Goal: Information Seeking & Learning: Find specific fact

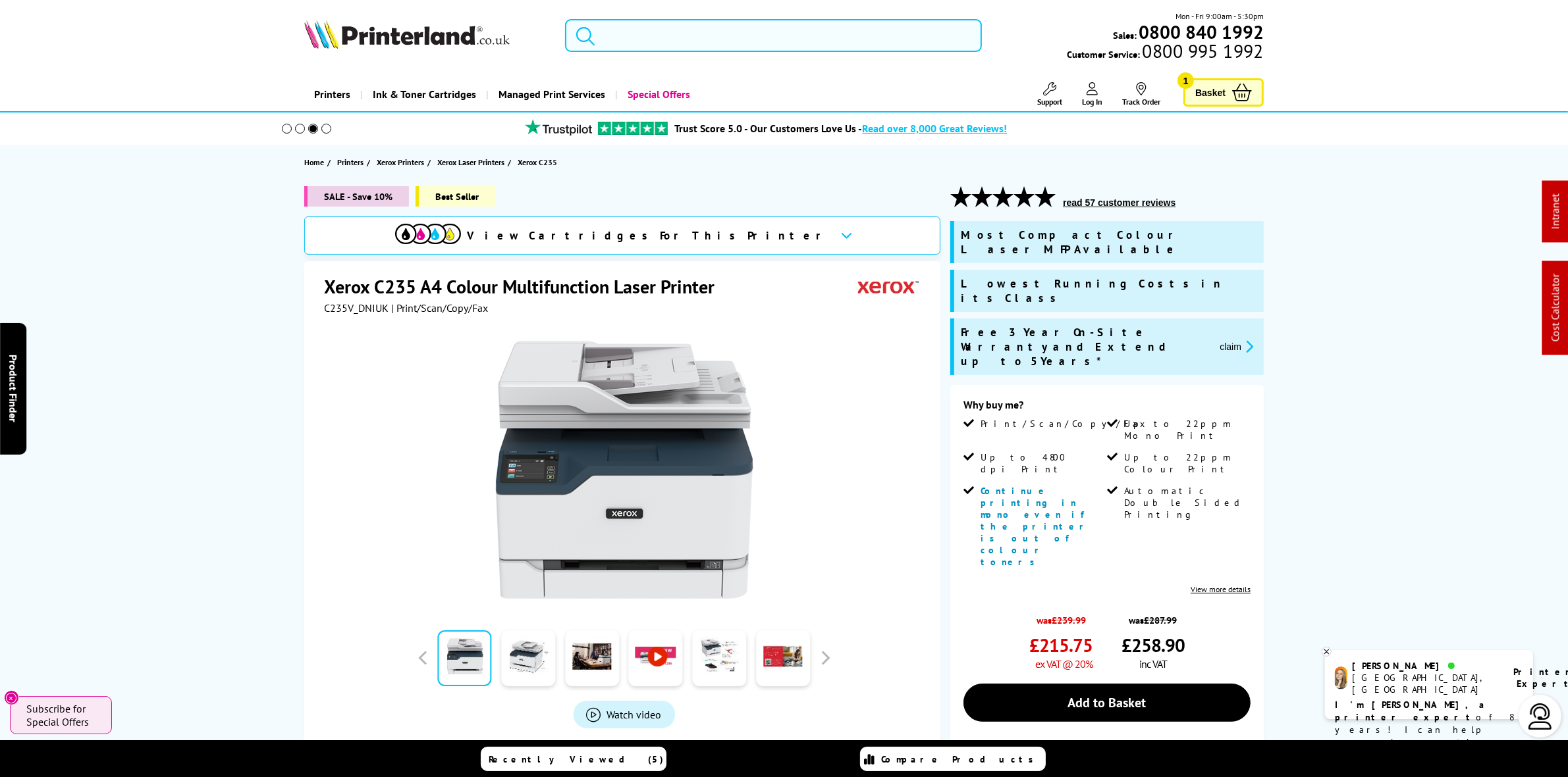
click at [669, 38] on input "search" at bounding box center [773, 35] width 416 height 33
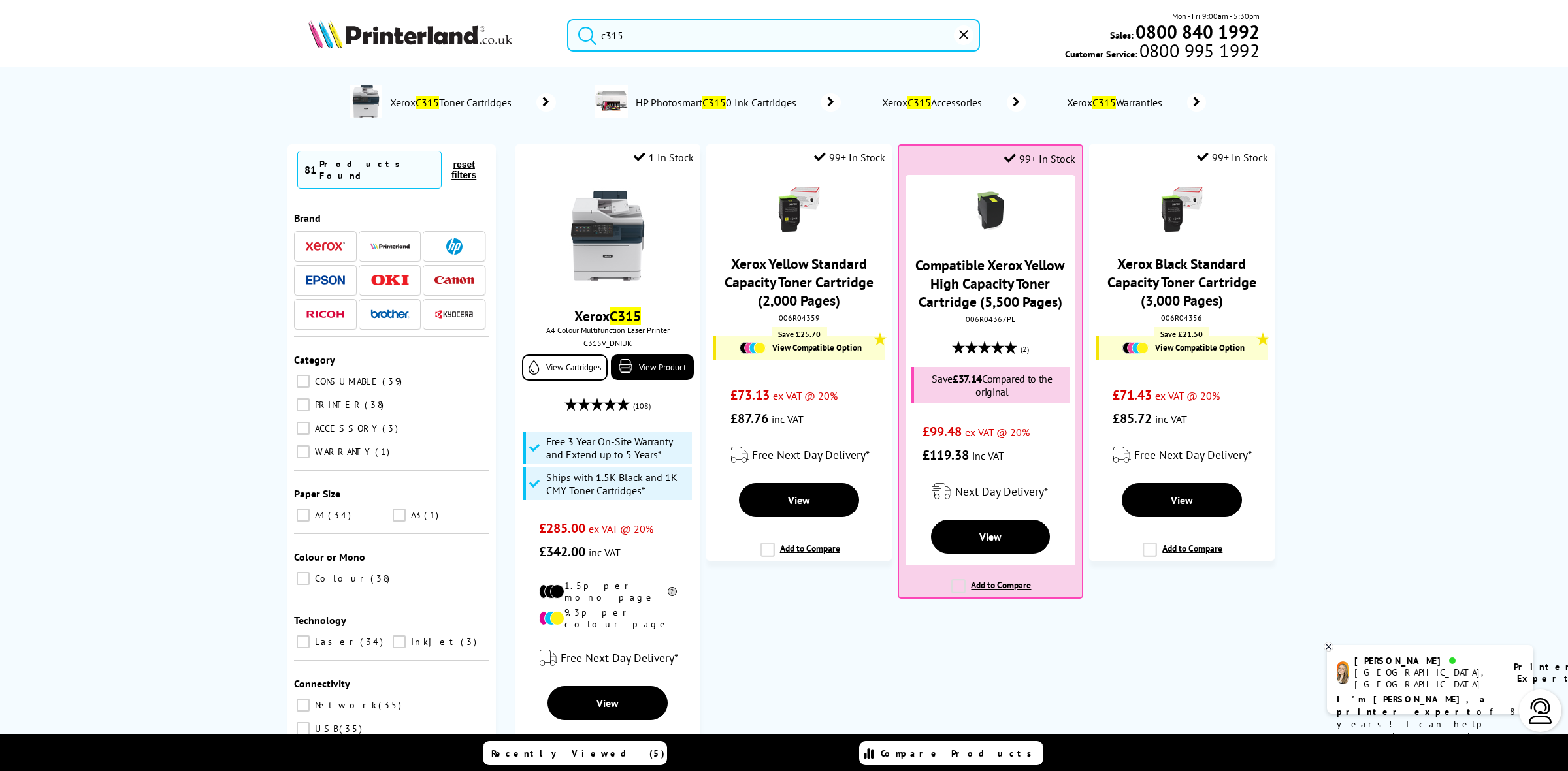
type input "c315"
click at [627, 248] on img at bounding box center [608, 236] width 98 height 98
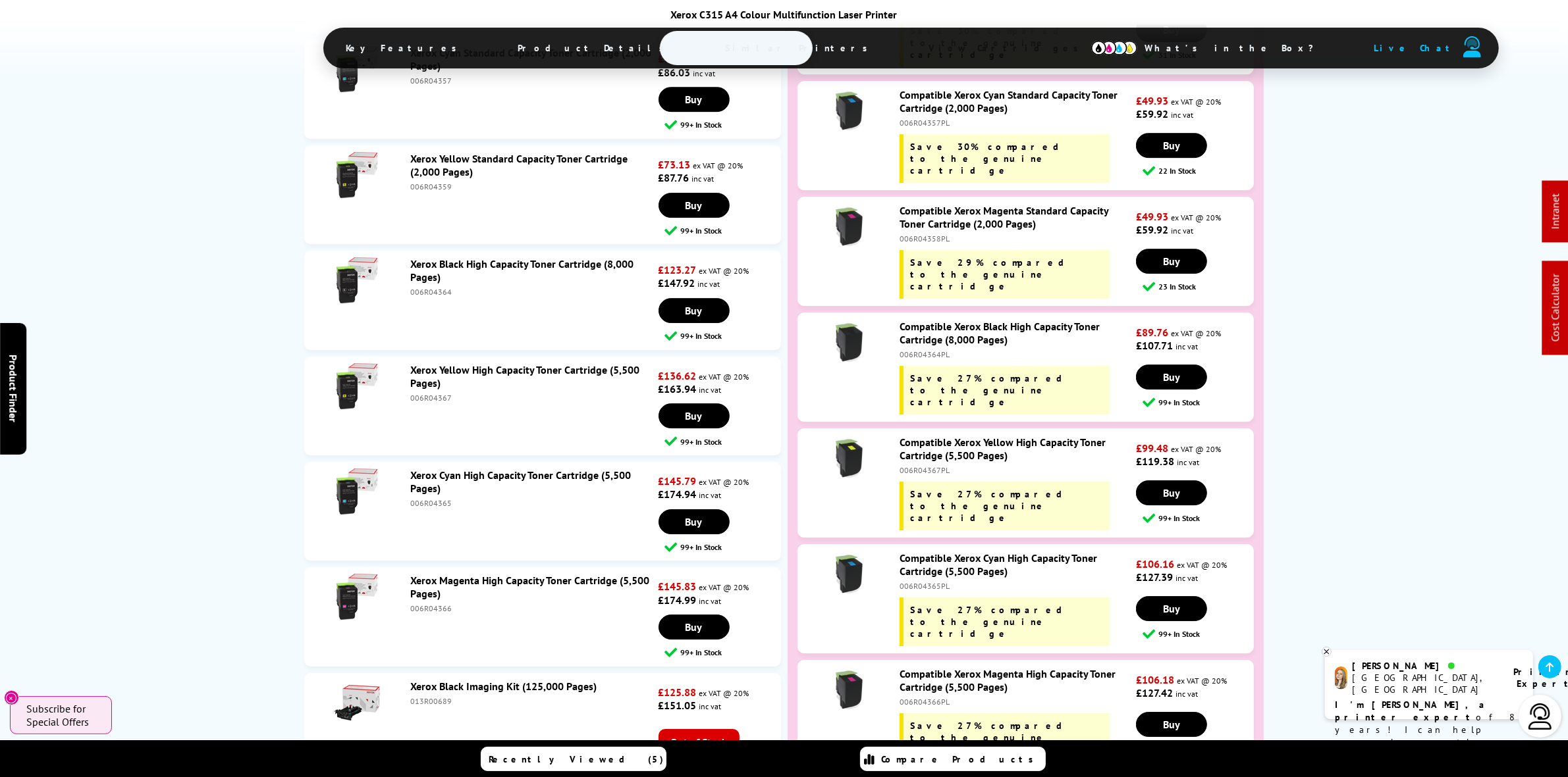
scroll to position [5349, 0]
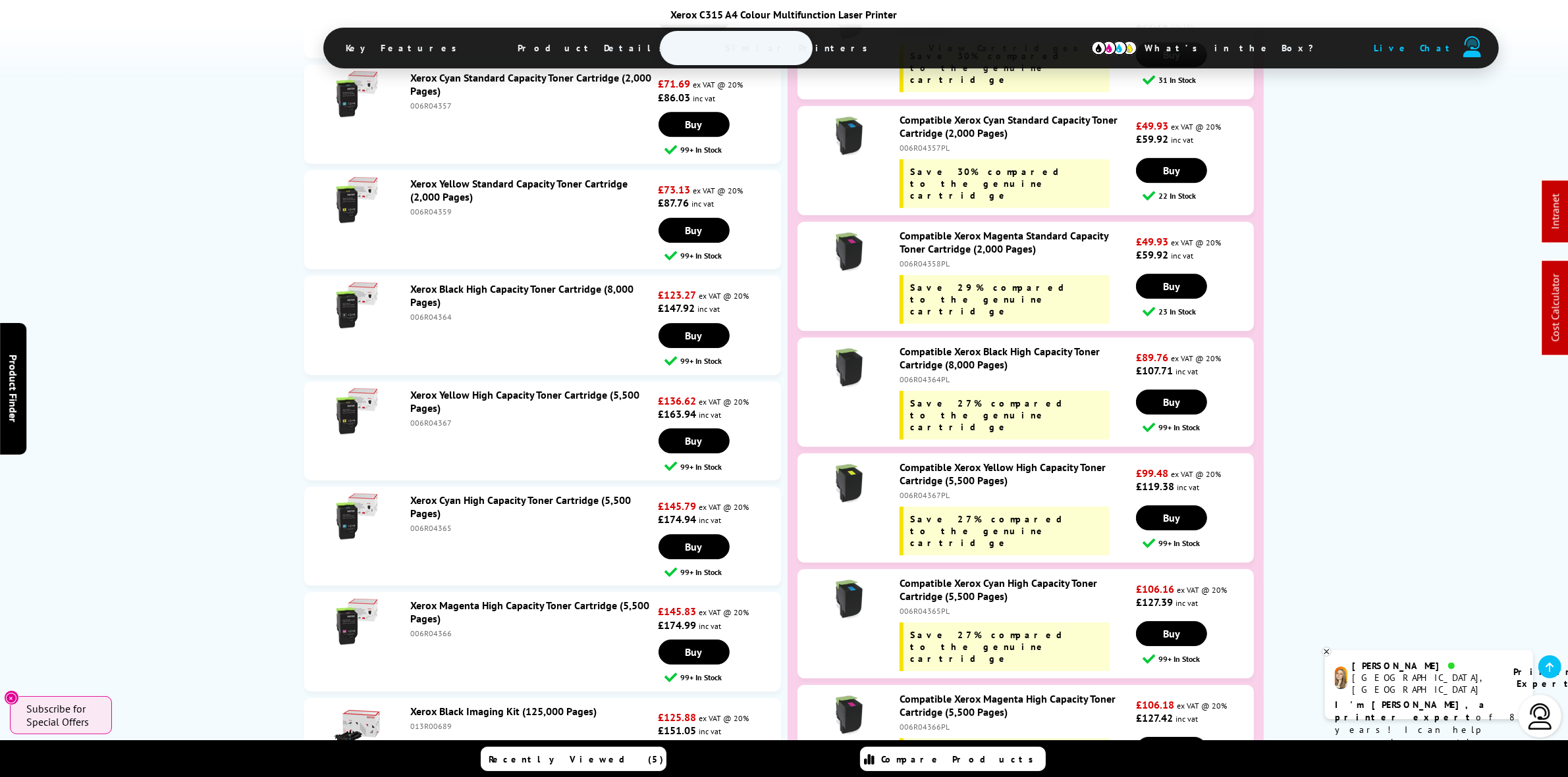
click at [436, 418] on div "006R04367" at bounding box center [533, 423] width 245 height 10
copy div "006R04367"
click at [436, 312] on div "006R04364" at bounding box center [533, 317] width 245 height 10
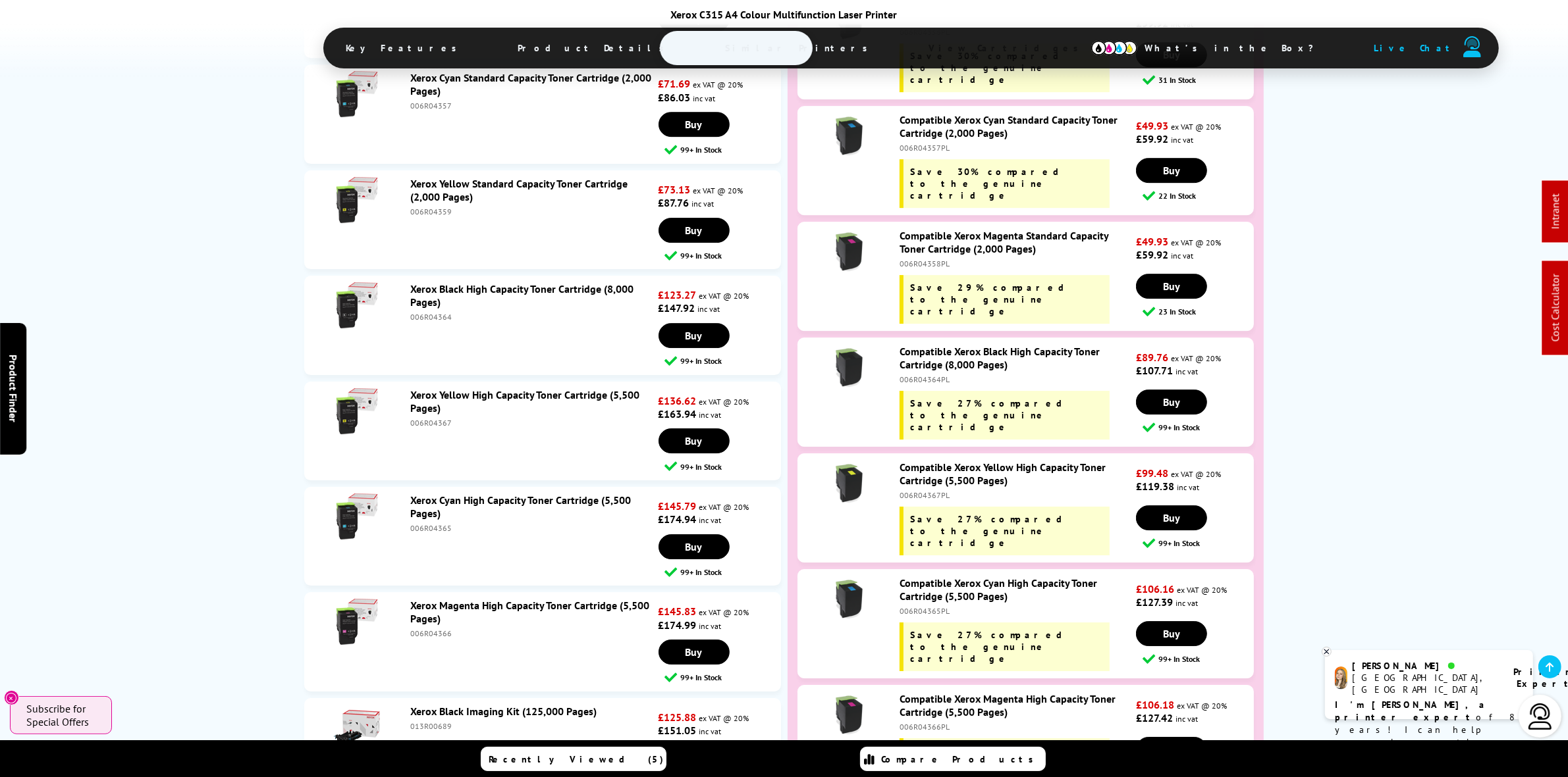
copy div "006R04364"
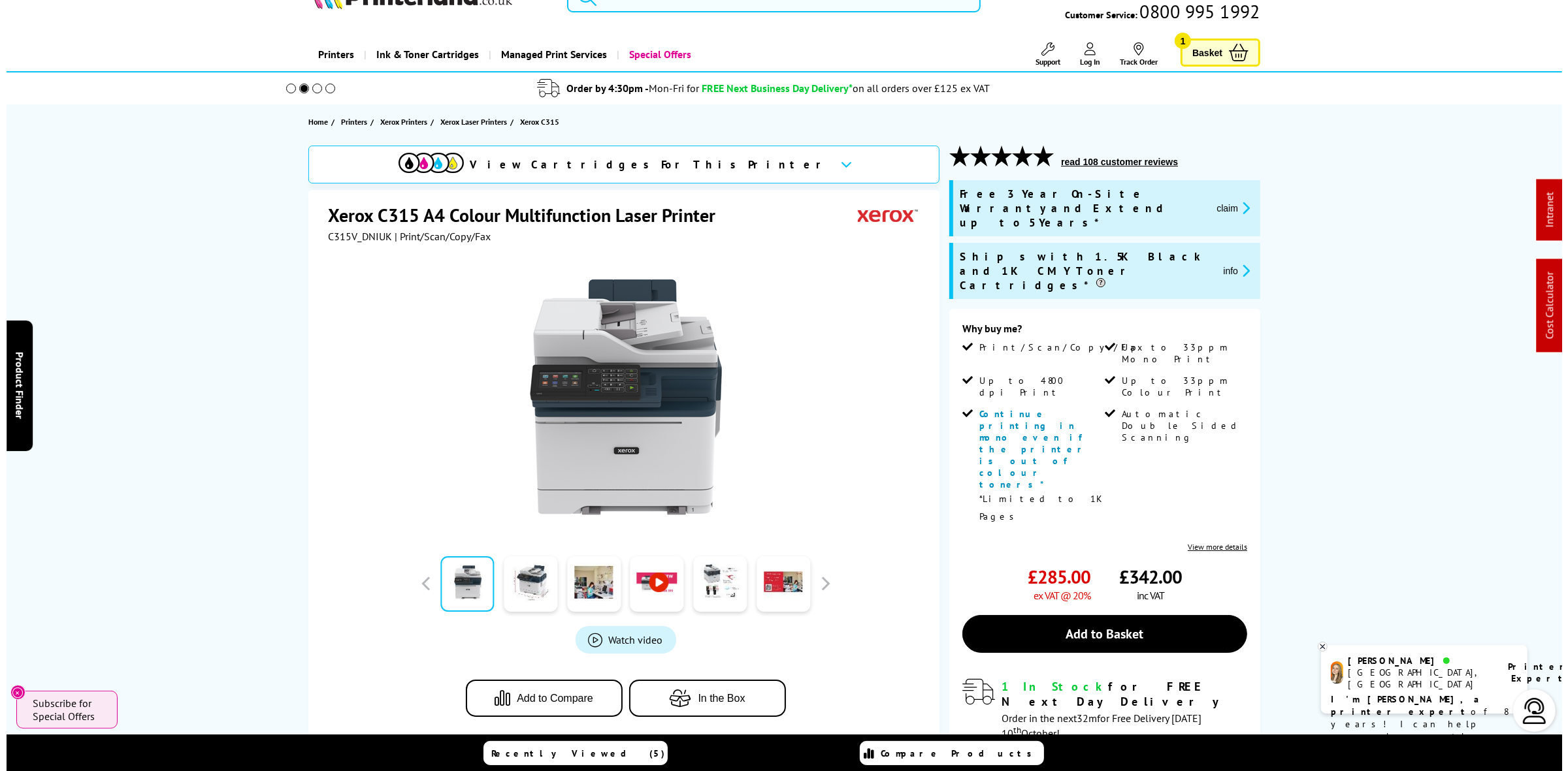
scroll to position [0, 0]
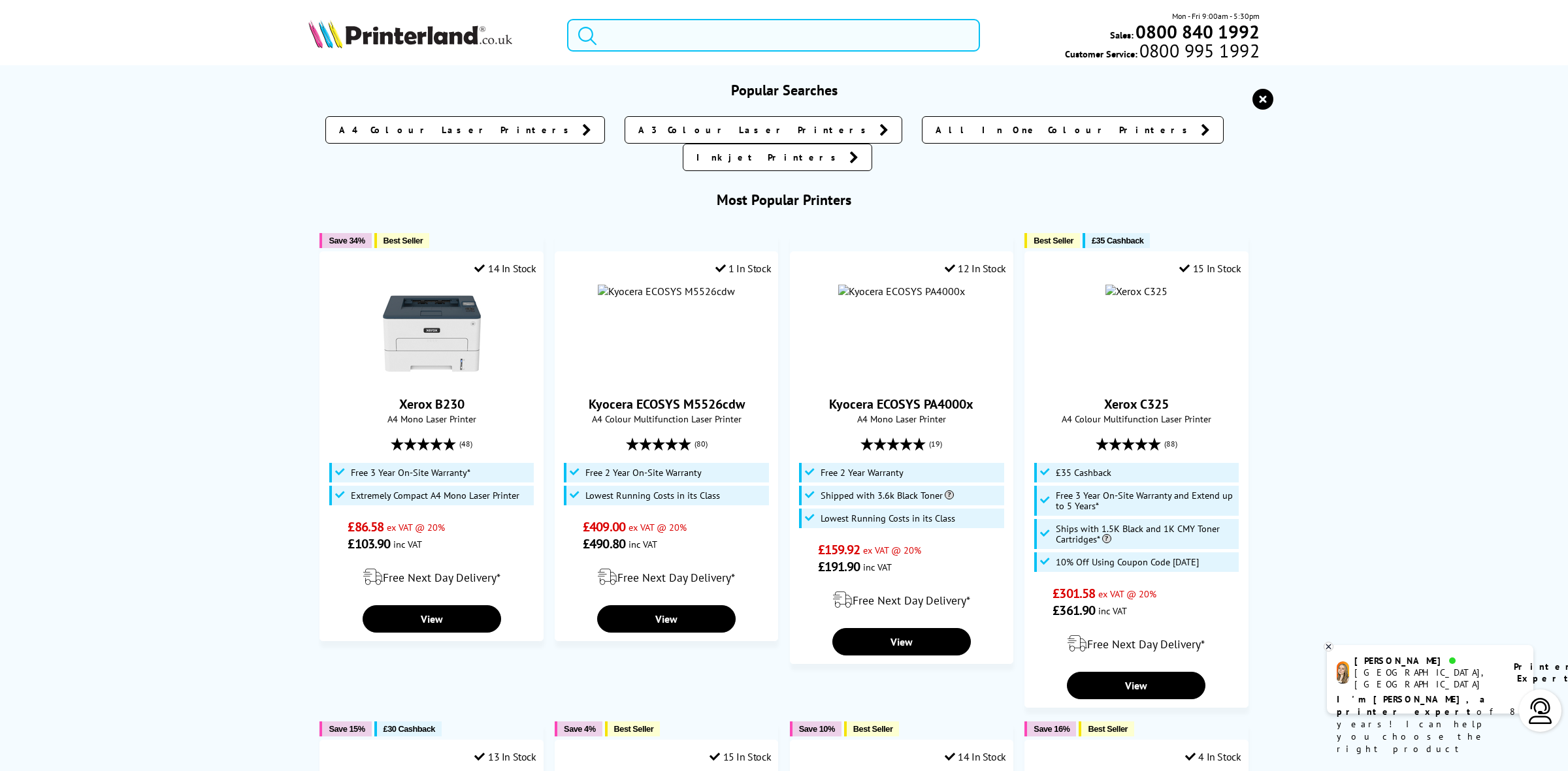
click at [648, 45] on input "search" at bounding box center [774, 35] width 413 height 33
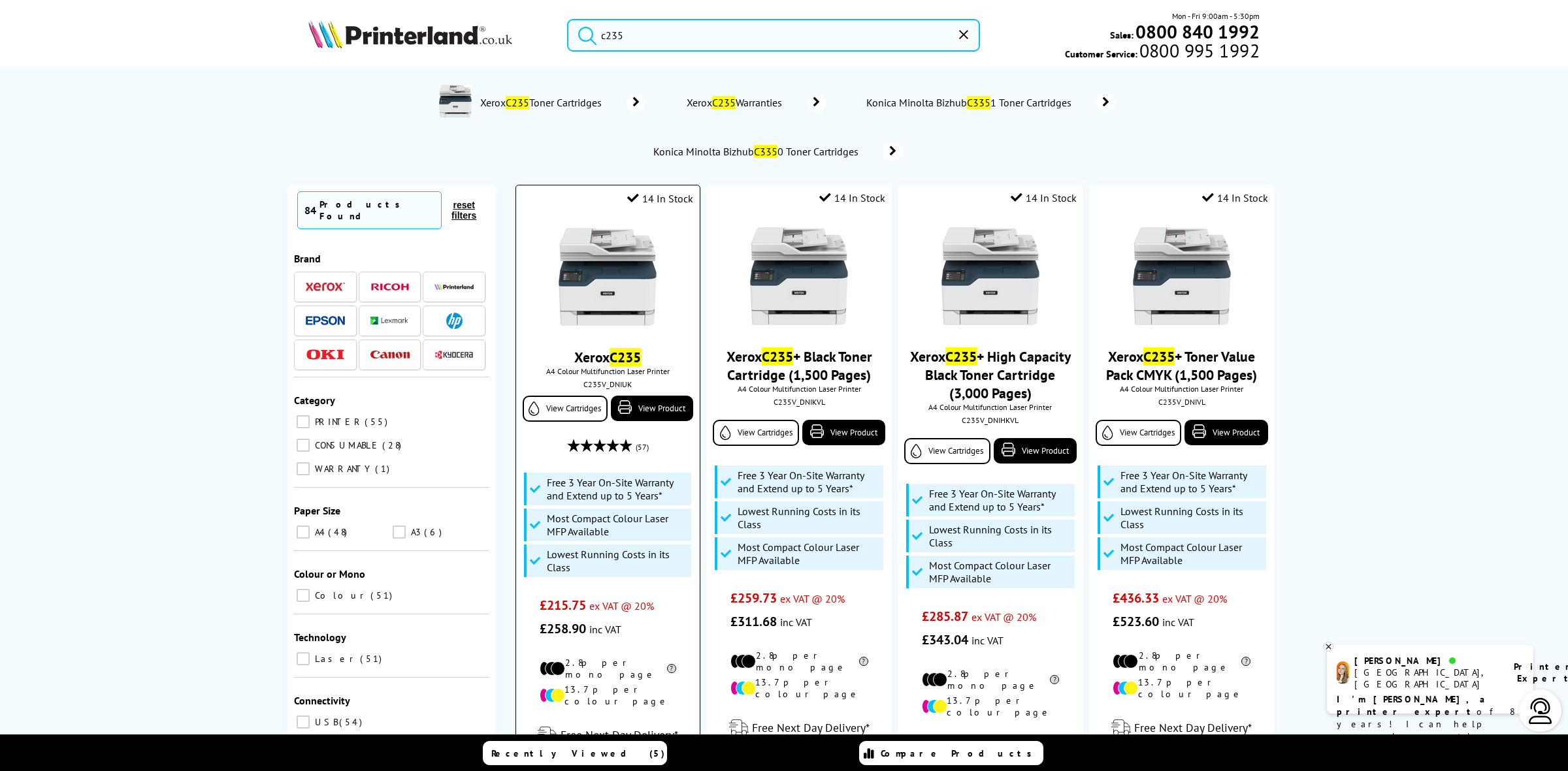
type input "c235"
click at [576, 249] on img at bounding box center [608, 277] width 98 height 98
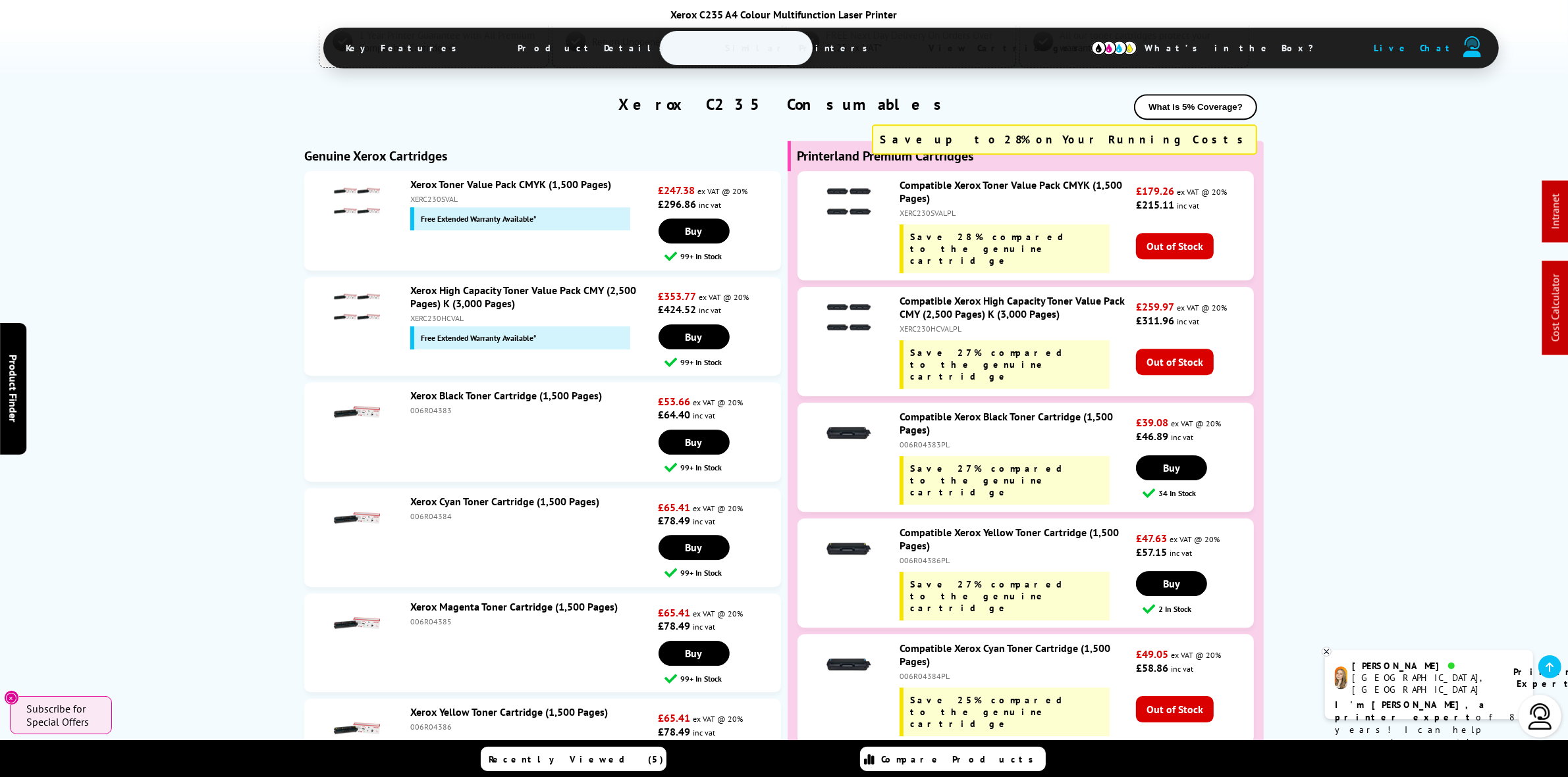
scroll to position [4854, 0]
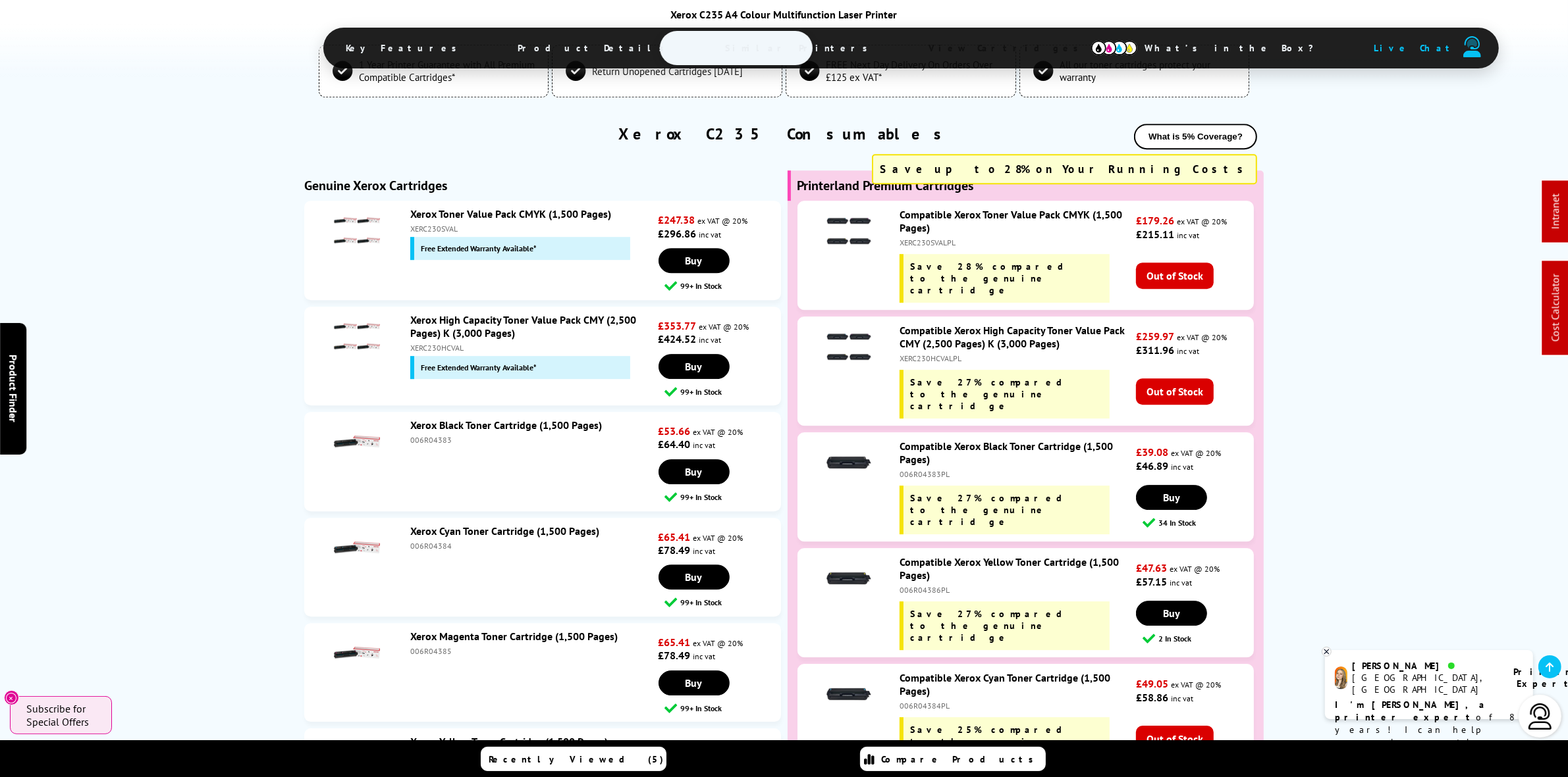
click at [445, 412] on li "Xerox Black Toner Cartridge (1,500 Pages) 006R04383 £53.66 ex VAT @ 20% £64.40 …" at bounding box center [543, 461] width 476 height 99
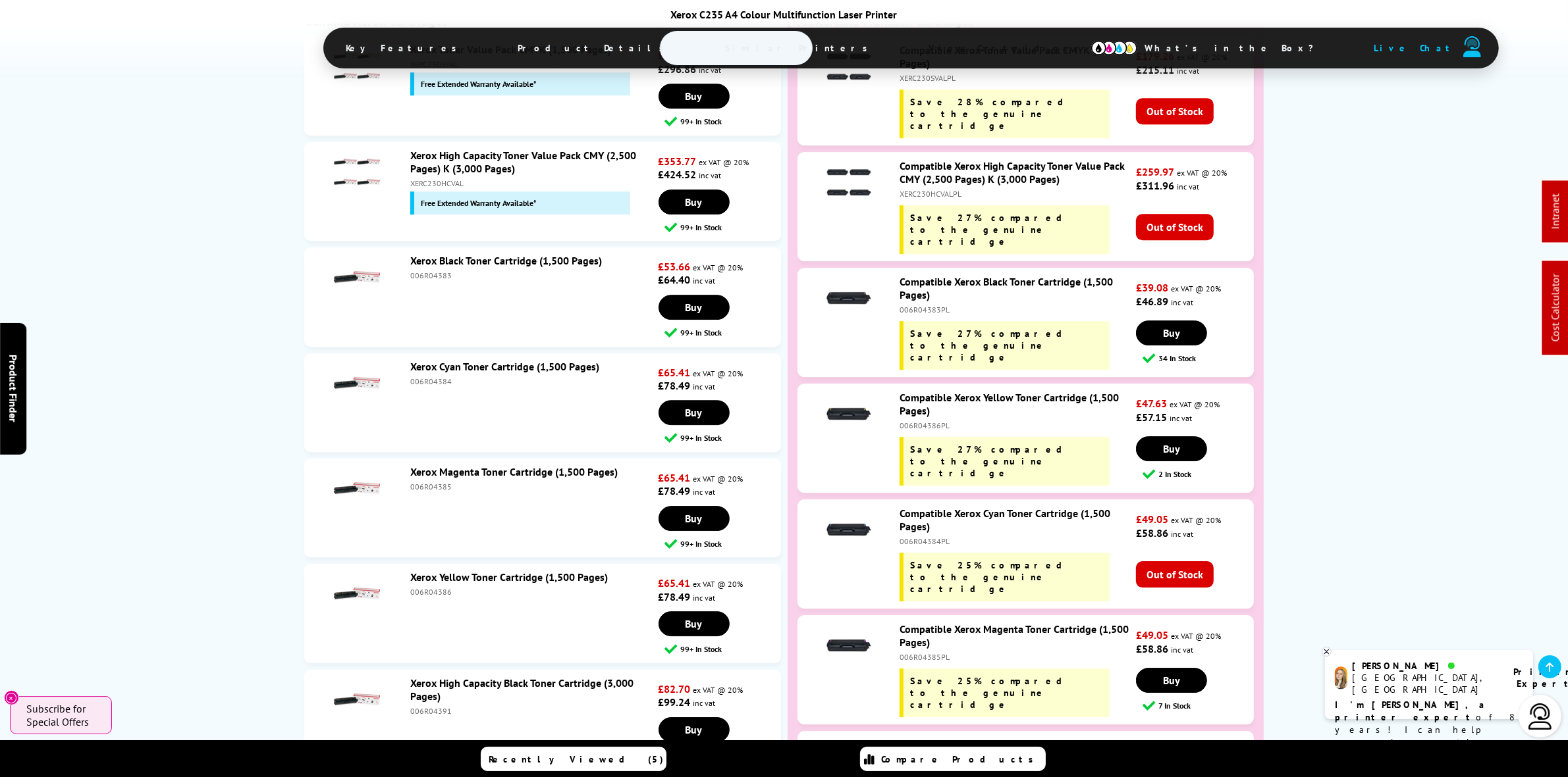
scroll to position [5101, 0]
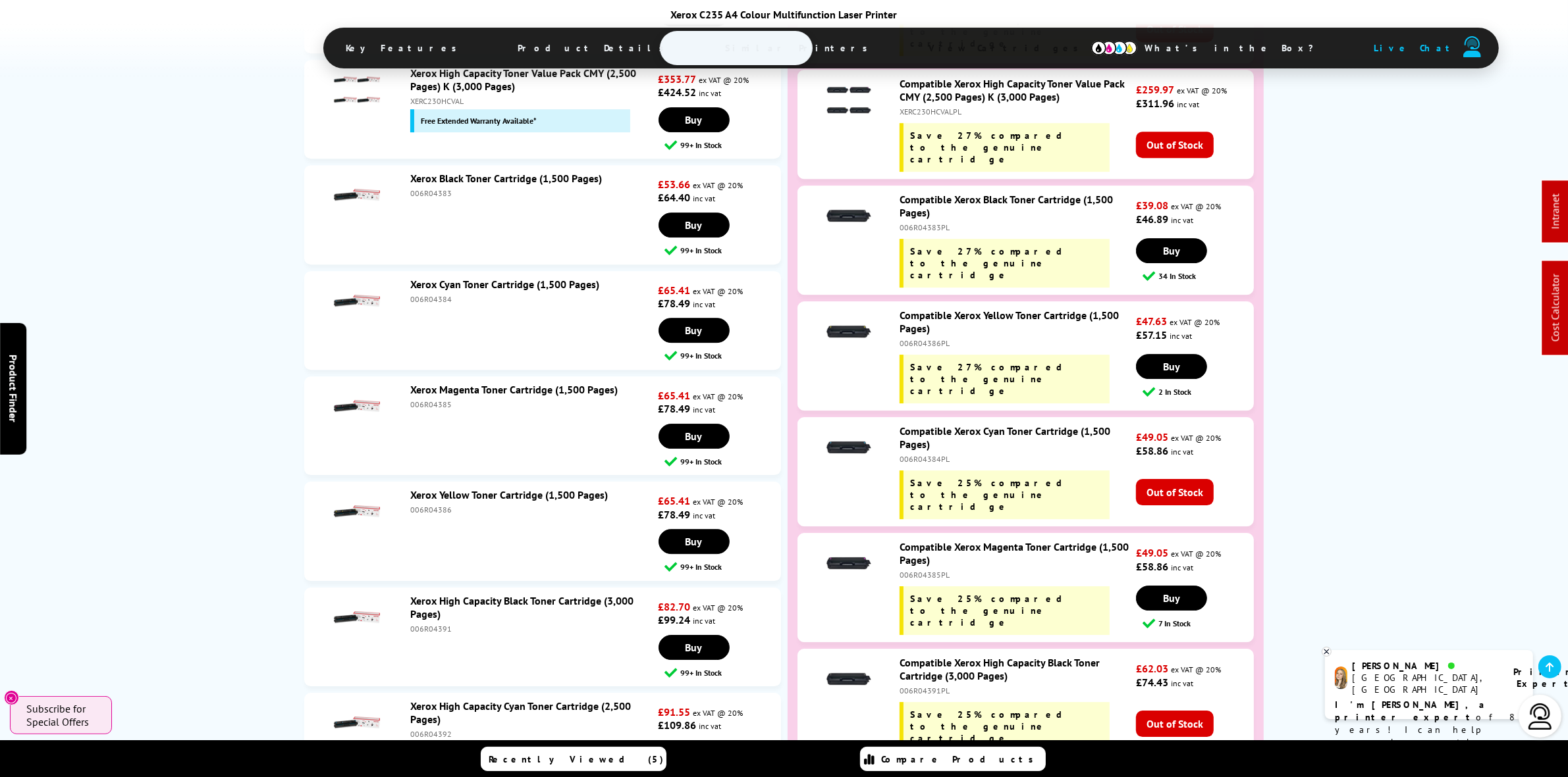
click at [426, 624] on div "006R04391" at bounding box center [533, 629] width 245 height 10
copy div "006R04391"
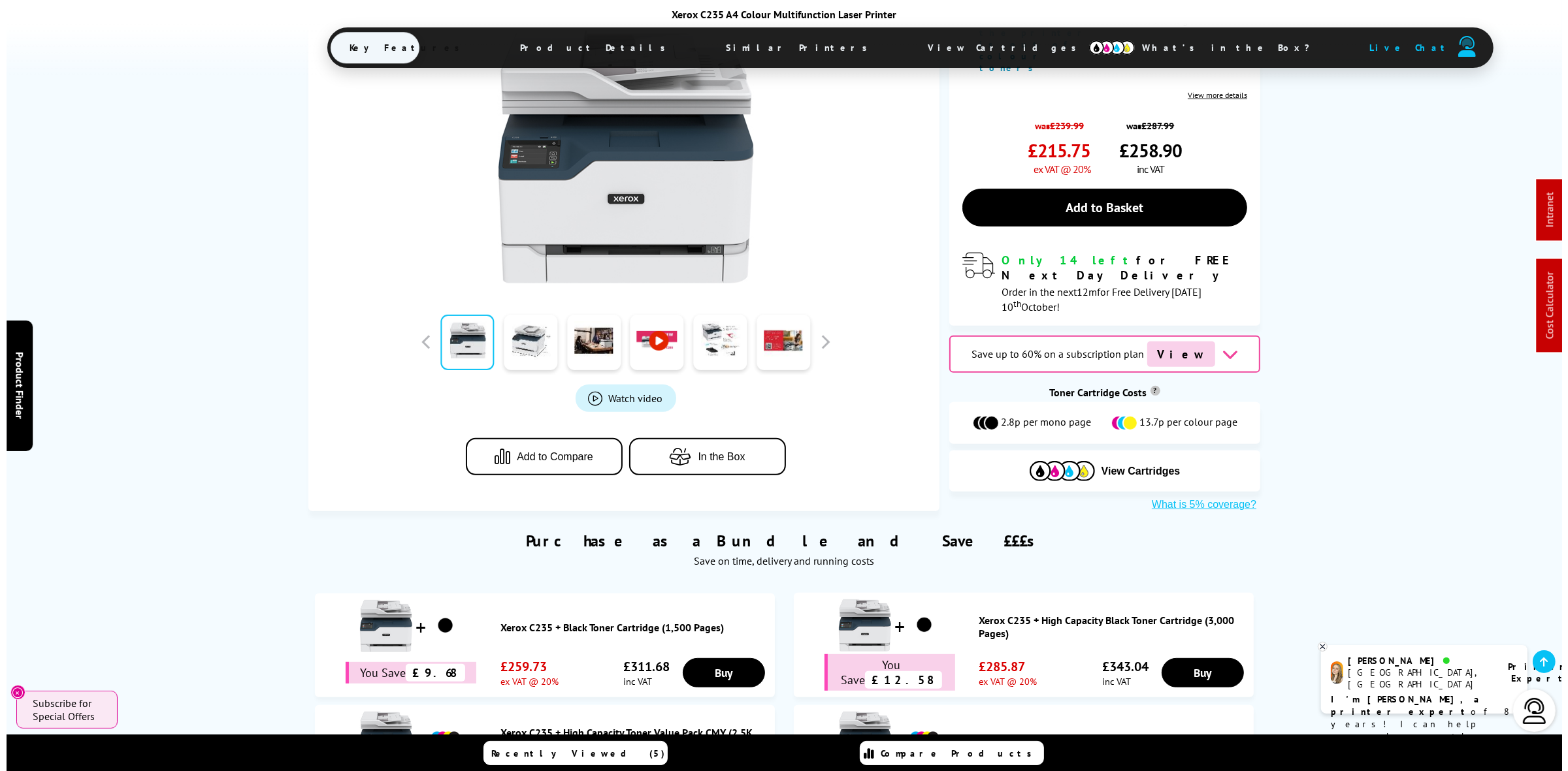
scroll to position [0, 0]
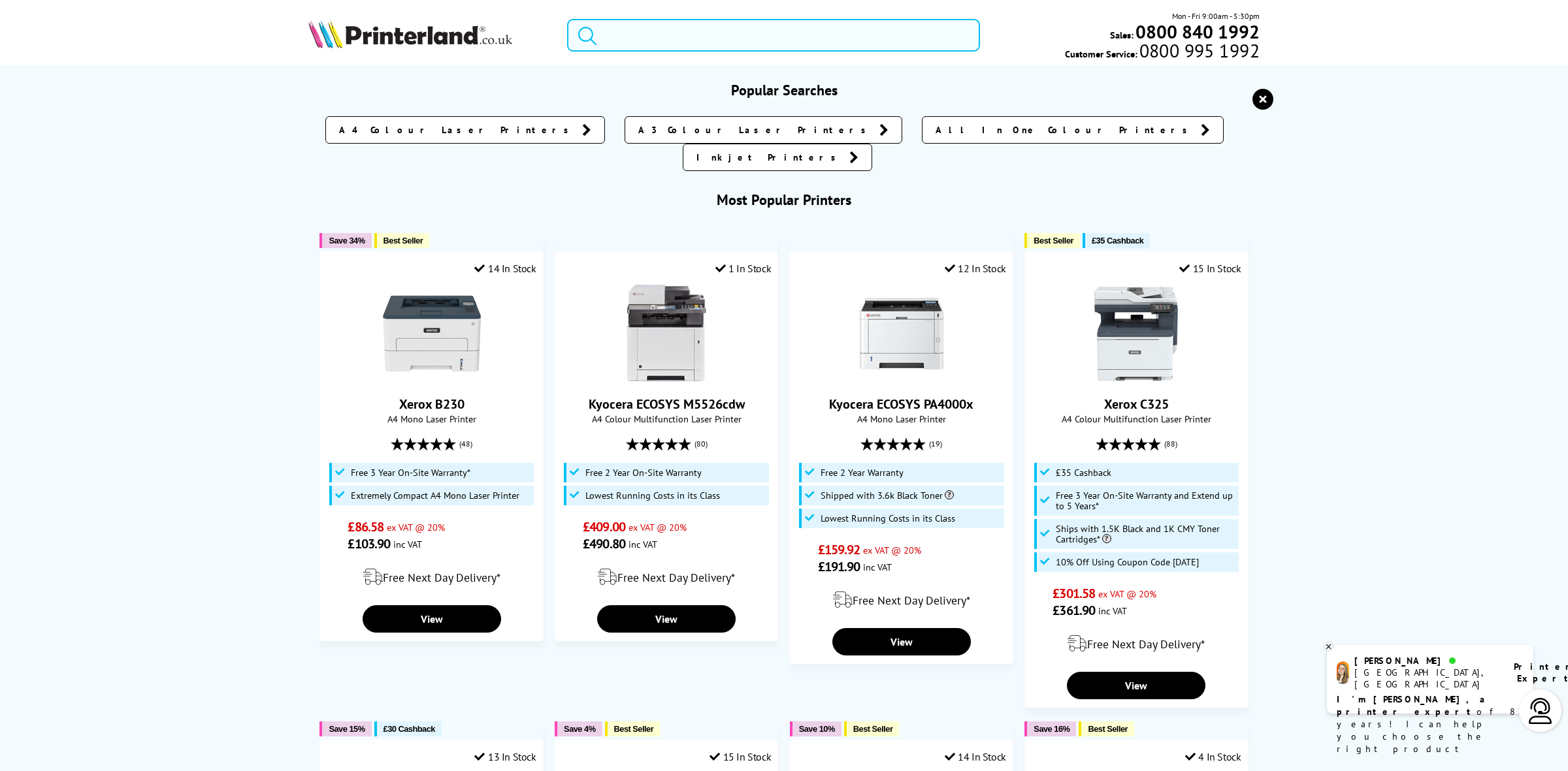
click at [730, 41] on input "search" at bounding box center [774, 35] width 413 height 33
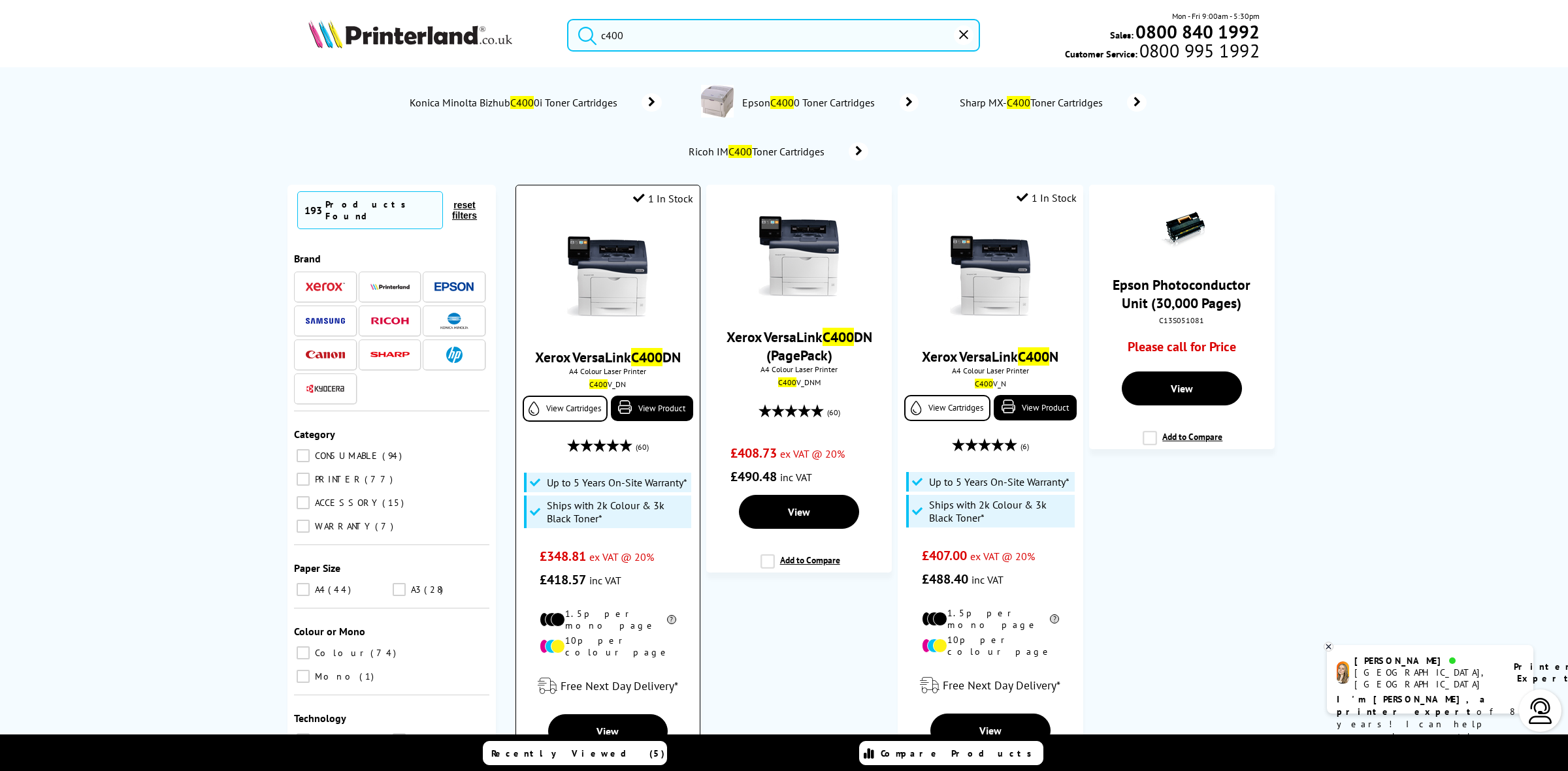
type input "c400"
click at [602, 281] on img at bounding box center [608, 277] width 98 height 98
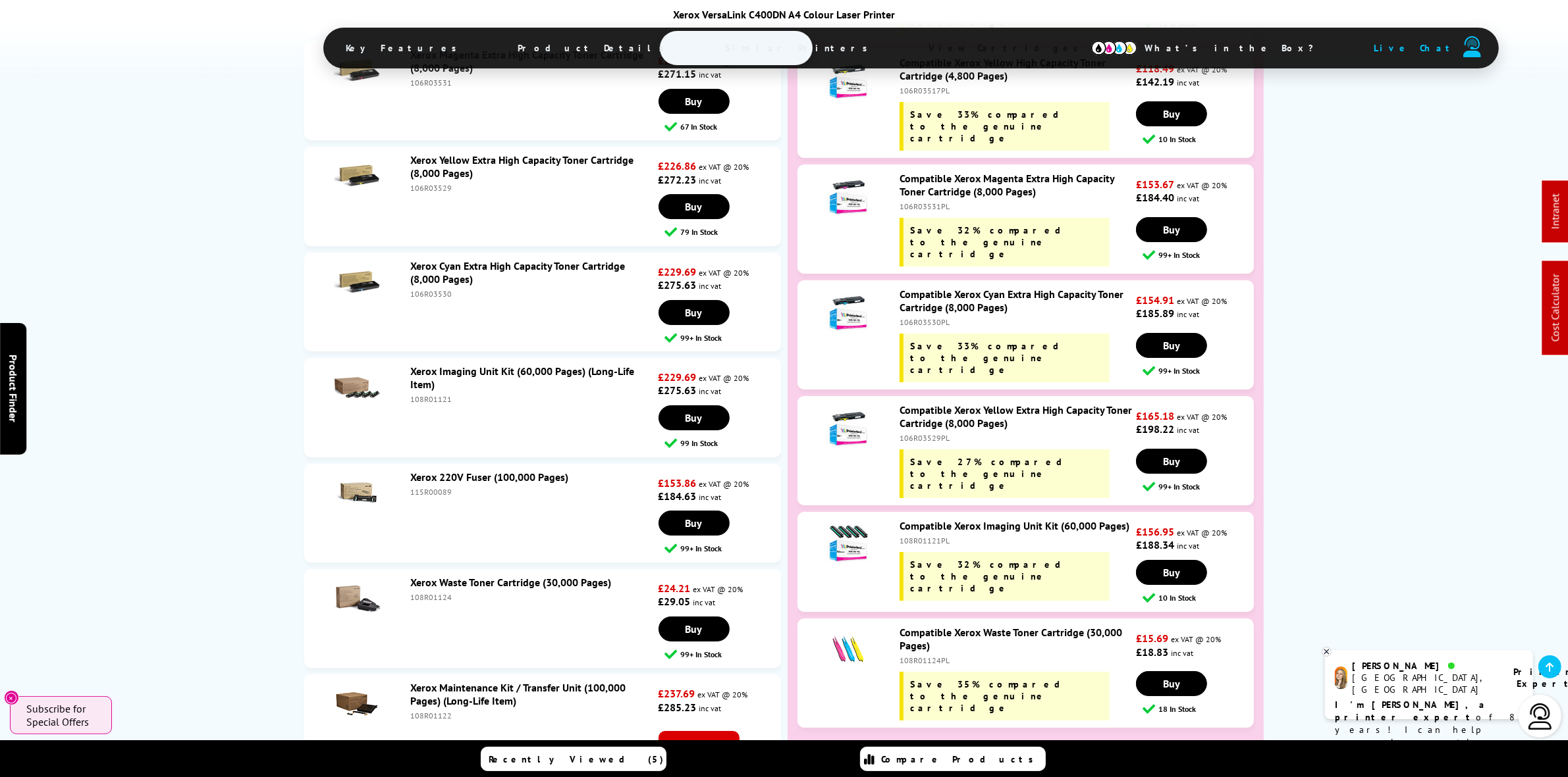
scroll to position [5840, 0]
click at [432, 394] on div "108R01121" at bounding box center [533, 399] width 245 height 10
copy div "108R01121"
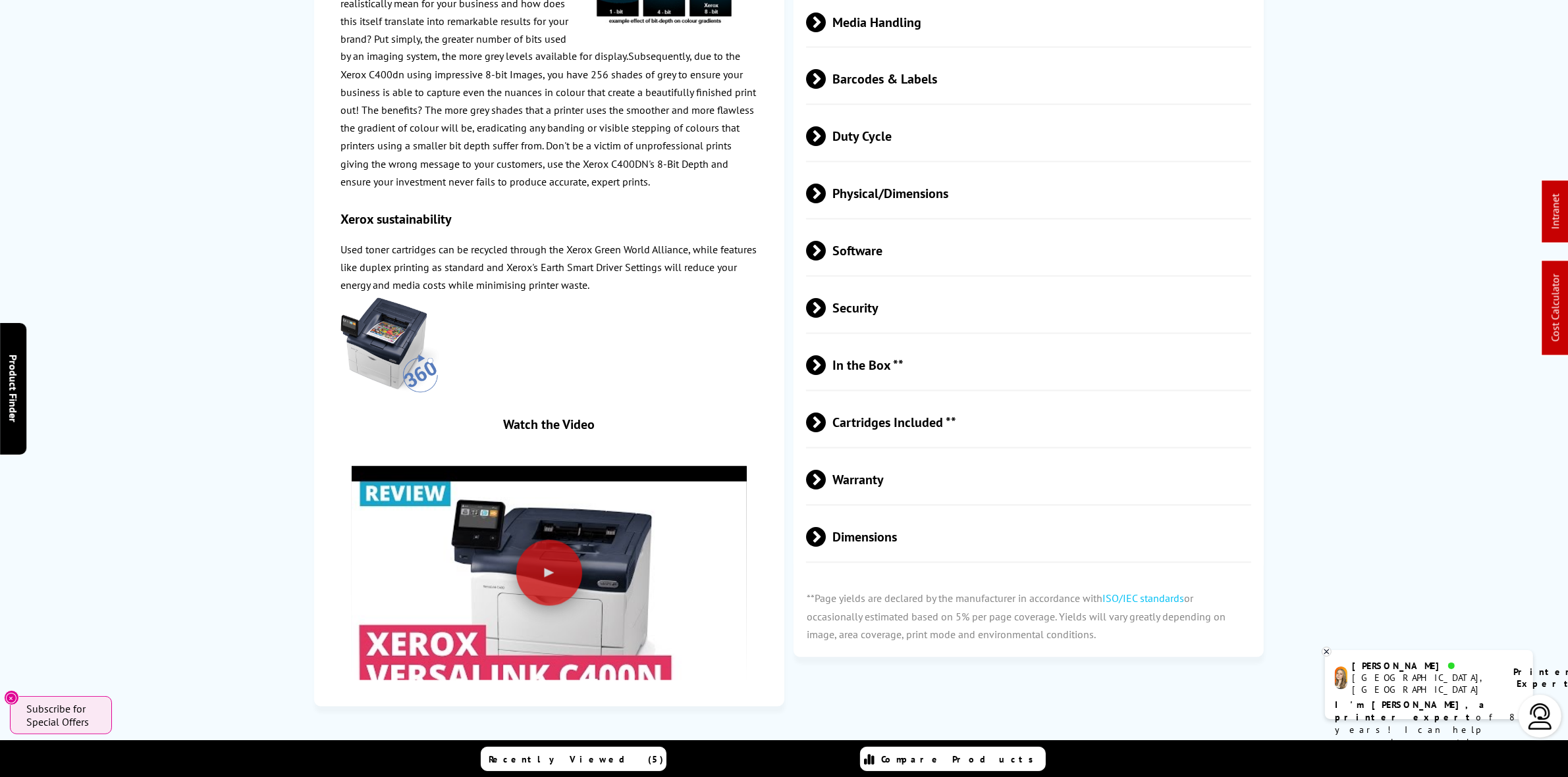
scroll to position [0, 0]
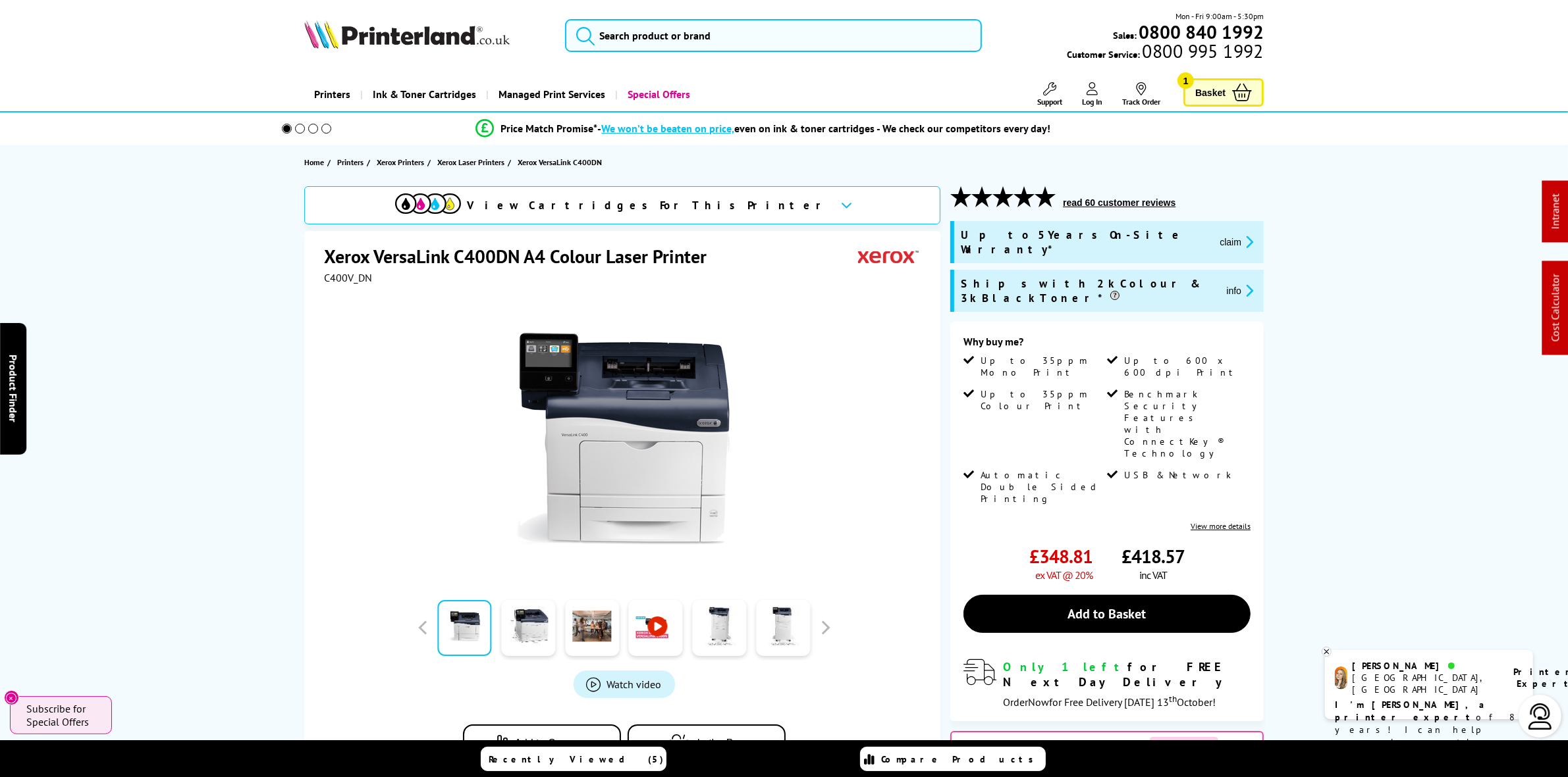
click at [400, 44] on img at bounding box center [407, 34] width 206 height 29
